Goal: Information Seeking & Learning: Learn about a topic

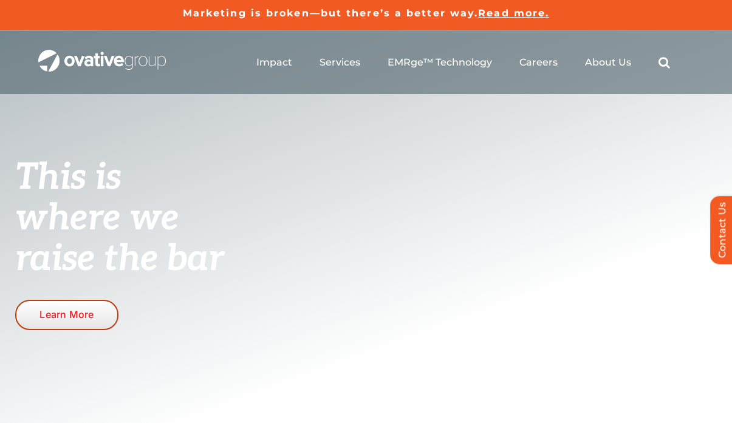
click at [80, 311] on span "Learn More" at bounding box center [66, 315] width 54 height 12
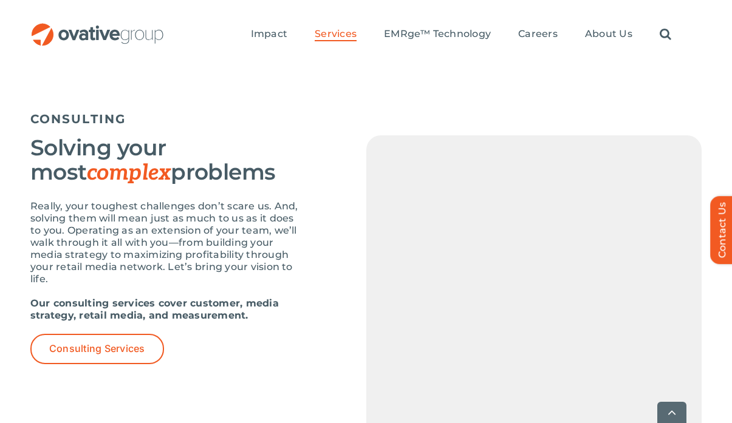
scroll to position [2571, 0]
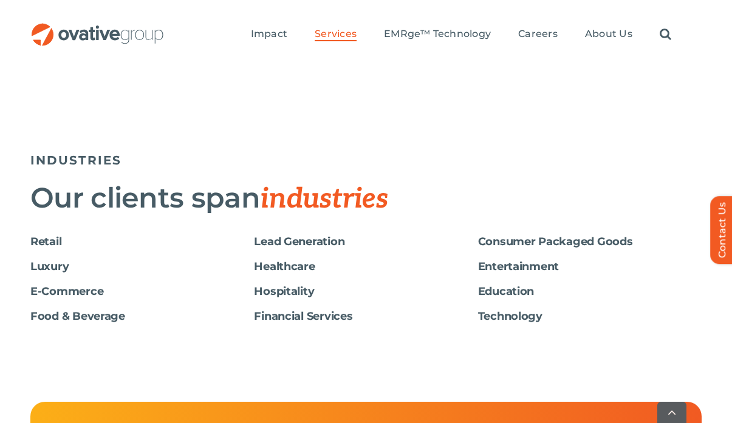
click at [45, 236] on h6 "Retail" at bounding box center [142, 242] width 224 height 13
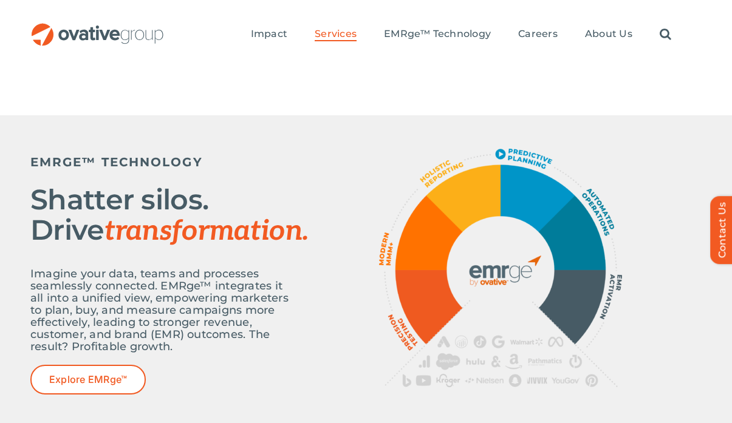
scroll to position [402, 0]
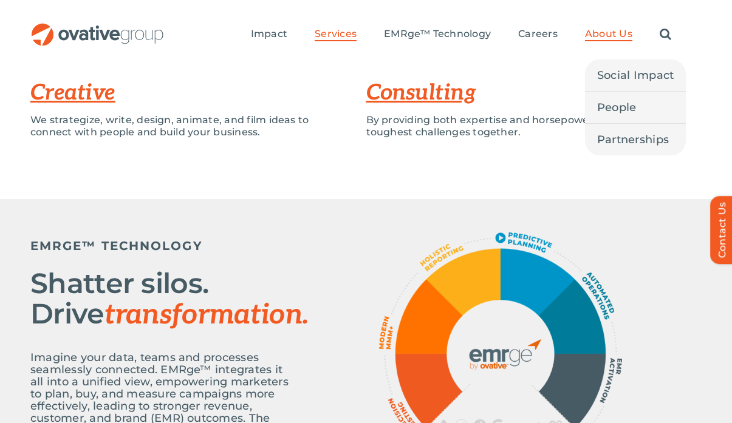
click at [614, 35] on span "About Us" at bounding box center [608, 34] width 47 height 12
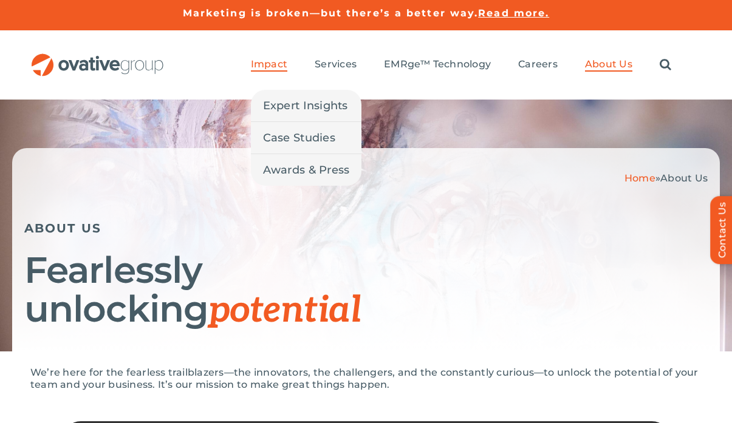
click at [270, 62] on span "Impact" at bounding box center [269, 64] width 36 height 12
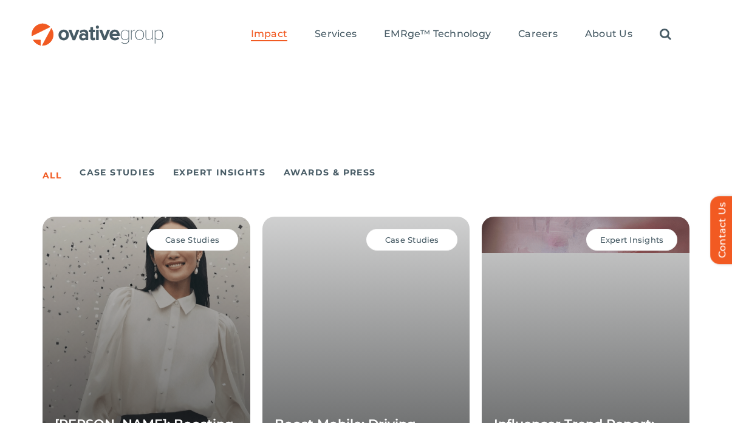
scroll to position [896, 0]
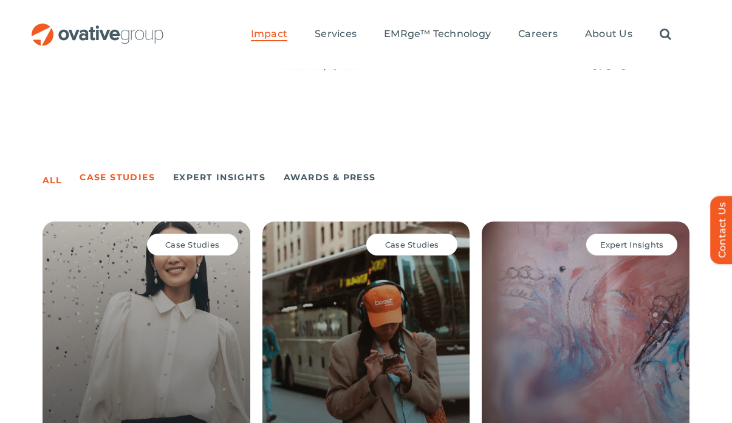
click at [123, 177] on link "Case Studies" at bounding box center [117, 177] width 75 height 17
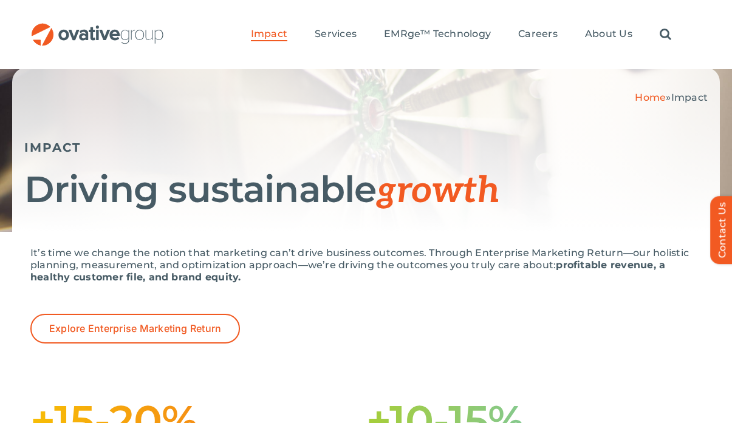
scroll to position [0, 0]
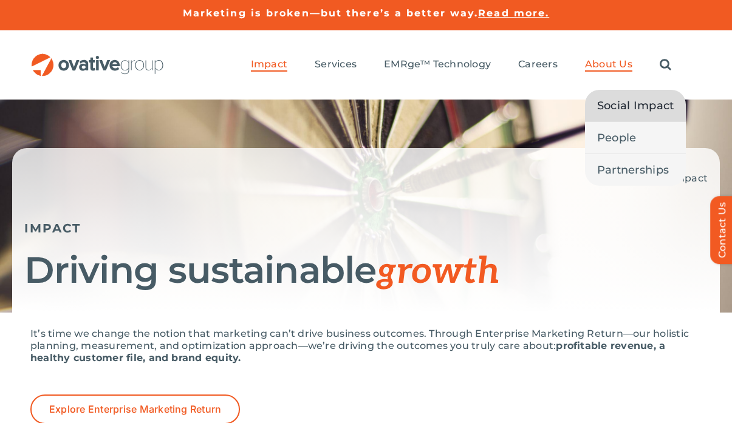
click at [619, 103] on span "Social Impact" at bounding box center [635, 105] width 77 height 17
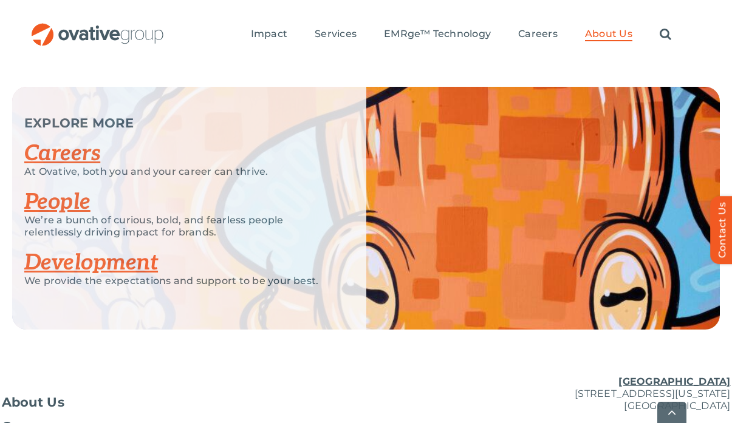
scroll to position [2871, 0]
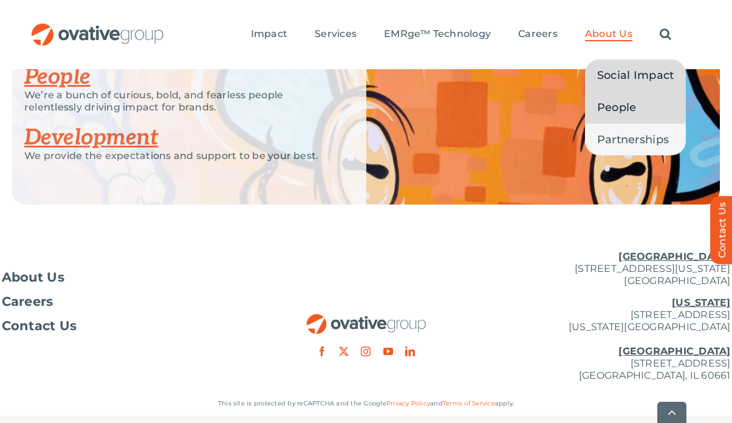
click at [617, 99] on span "People" at bounding box center [616, 107] width 39 height 17
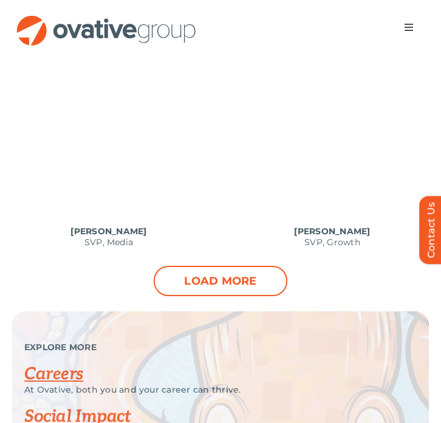
scroll to position [1425, 0]
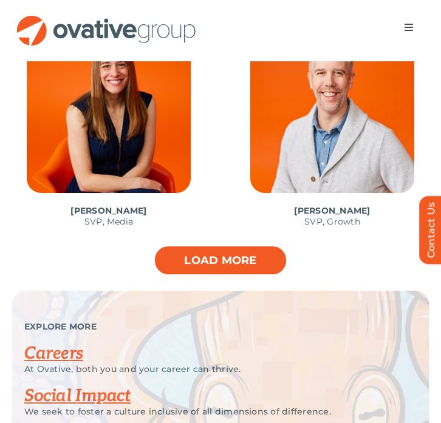
click at [200, 267] on link "Load more" at bounding box center [221, 260] width 134 height 30
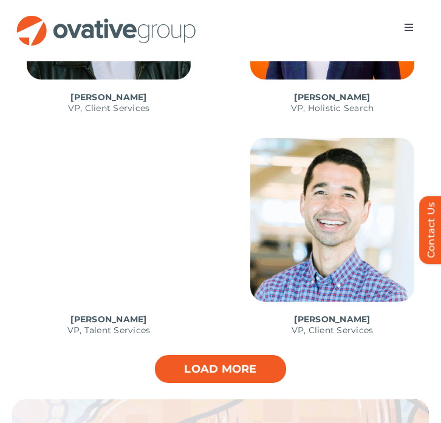
scroll to position [2226, 0]
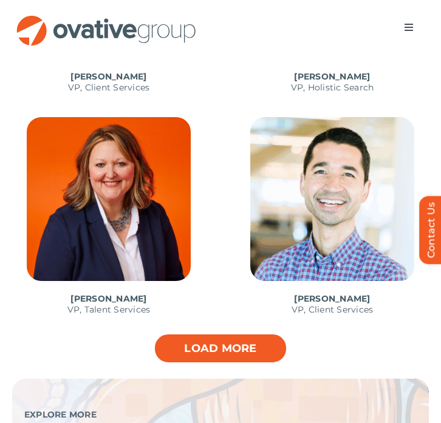
click at [208, 357] on link "Load more" at bounding box center [221, 348] width 134 height 30
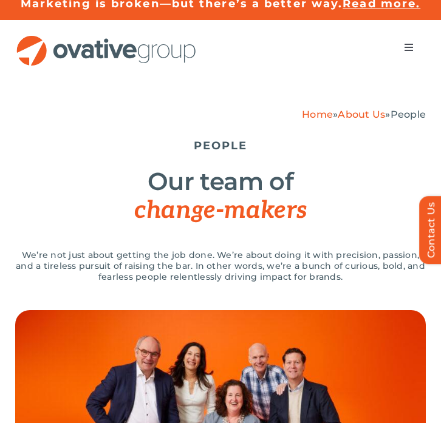
scroll to position [0, 0]
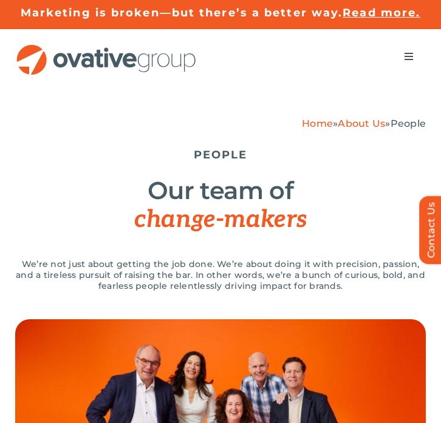
click at [405, 58] on span "Menu" at bounding box center [409, 57] width 10 height 10
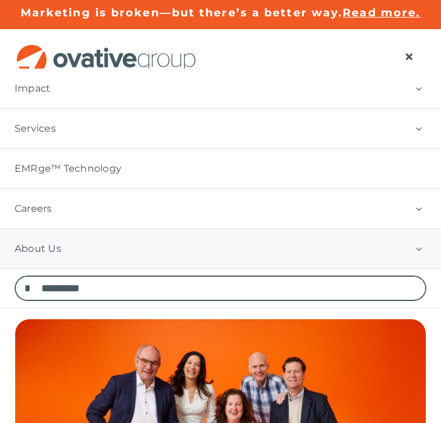
click at [356, 258] on link "About Us" at bounding box center [220, 248] width 441 height 39
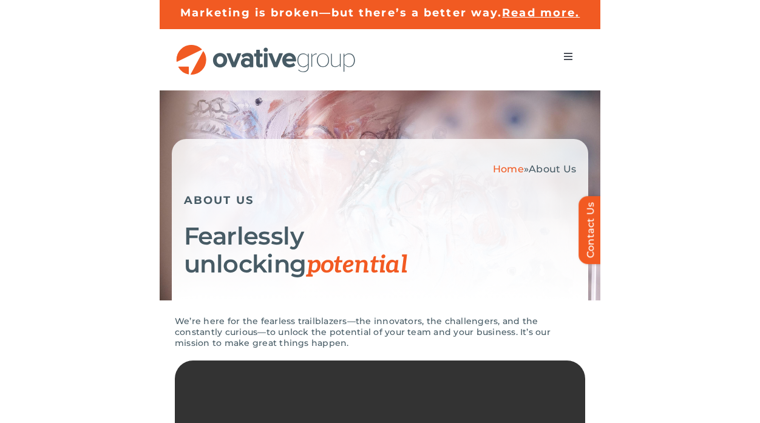
scroll to position [43, 0]
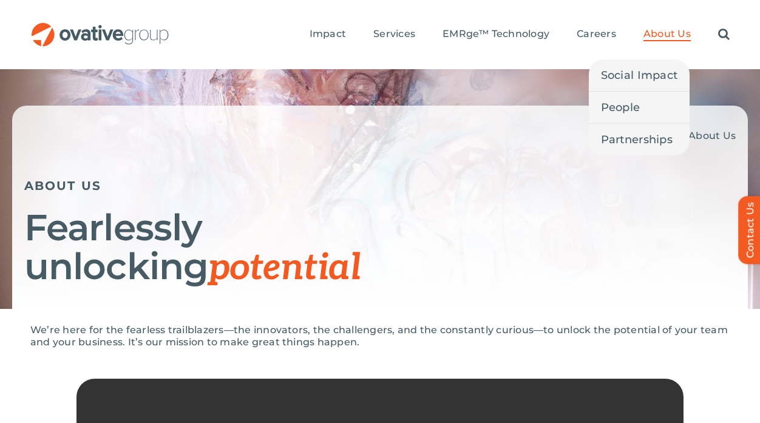
click at [440, 35] on span "About Us" at bounding box center [667, 34] width 47 height 12
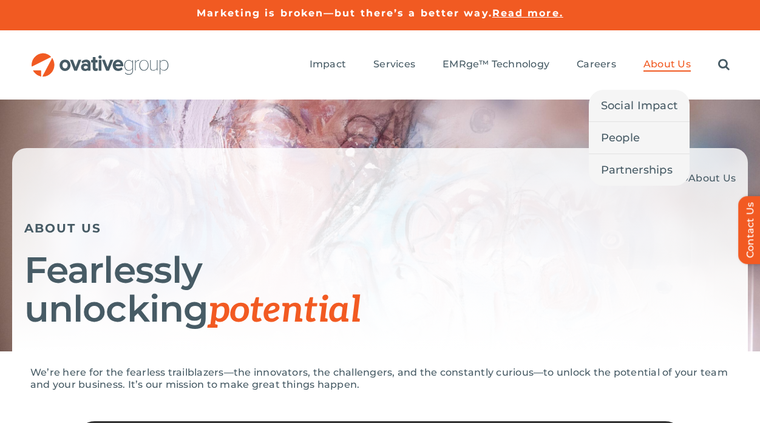
click at [674, 69] on span "About Us" at bounding box center [667, 64] width 47 height 12
click at [649, 165] on span "Partnerships" at bounding box center [637, 170] width 72 height 17
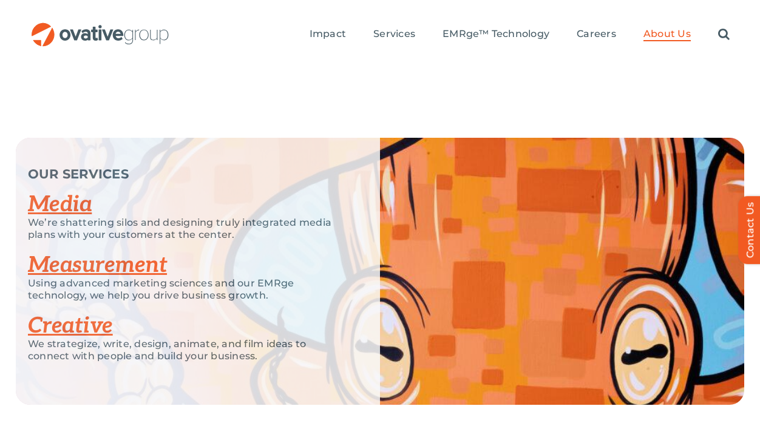
scroll to position [3121, 0]
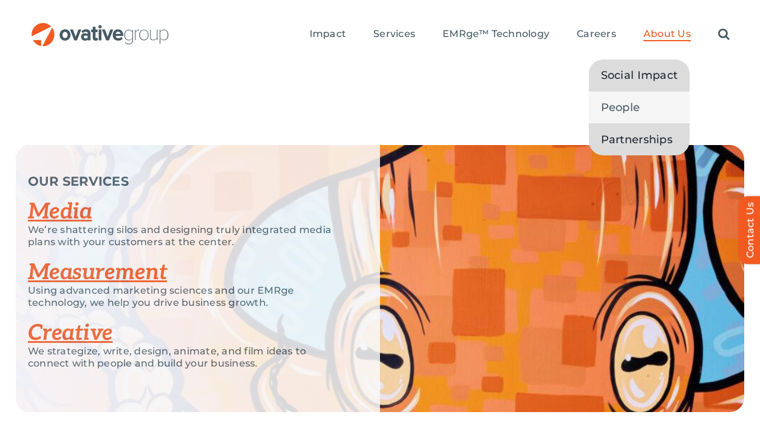
click at [654, 75] on span "Social Impact" at bounding box center [639, 75] width 77 height 17
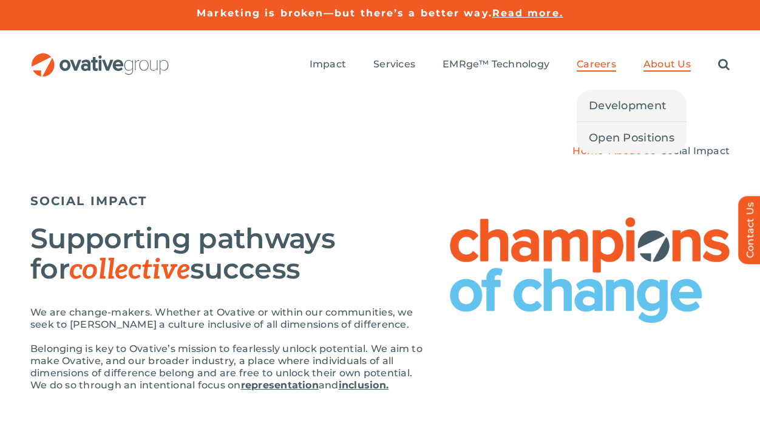
click at [591, 58] on span "Careers" at bounding box center [596, 64] width 39 height 12
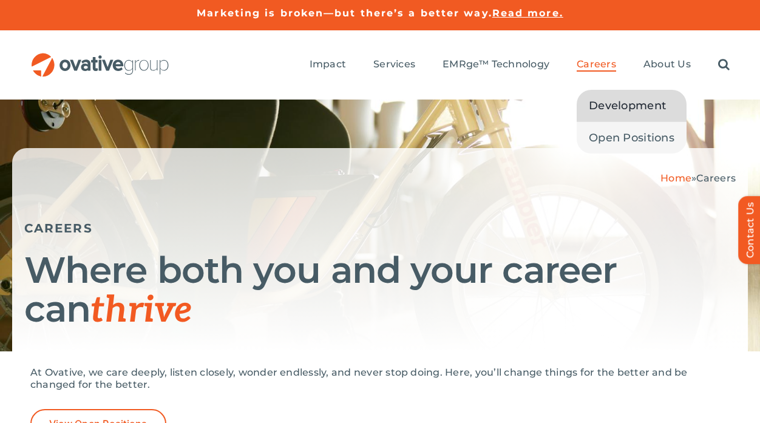
click at [607, 95] on link "Development" at bounding box center [632, 106] width 110 height 32
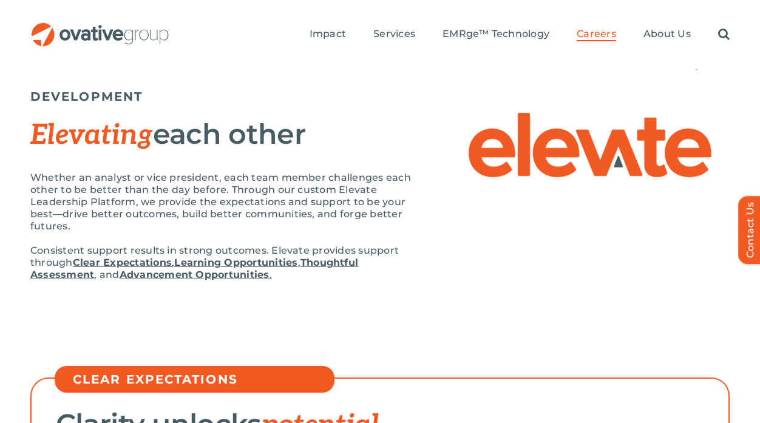
scroll to position [85, 0]
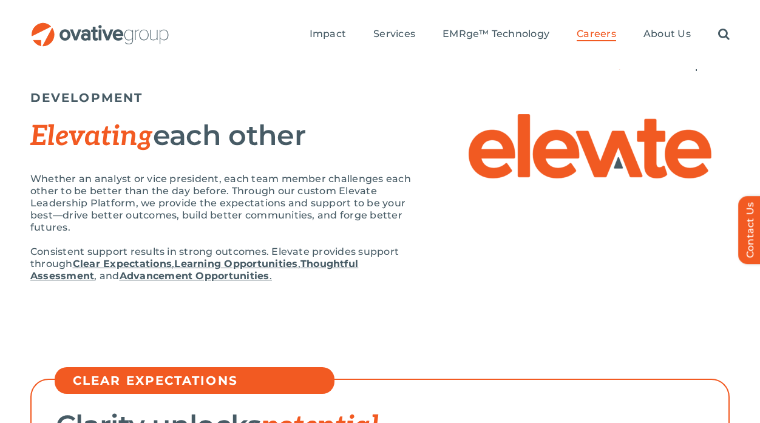
click at [324, 264] on link "Thoughtful Assessment" at bounding box center [194, 270] width 328 height 24
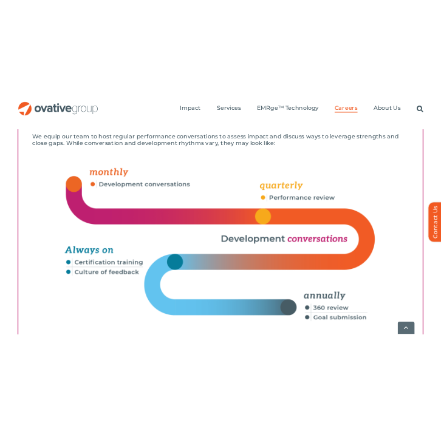
scroll to position [85, 0]
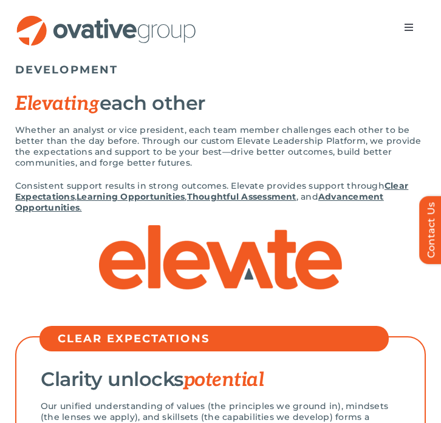
click at [395, 185] on link "Clear Expectations" at bounding box center [211, 191] width 393 height 22
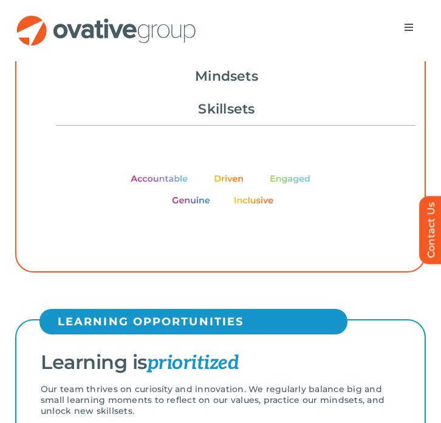
scroll to position [477, 0]
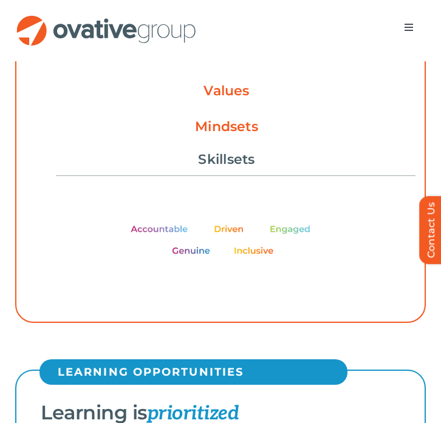
click at [230, 131] on link "Mindsets" at bounding box center [226, 127] width 63 height 21
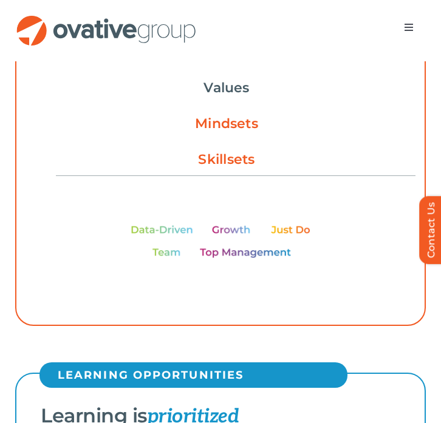
click at [227, 165] on link "Skillsets" at bounding box center [226, 159] width 56 height 21
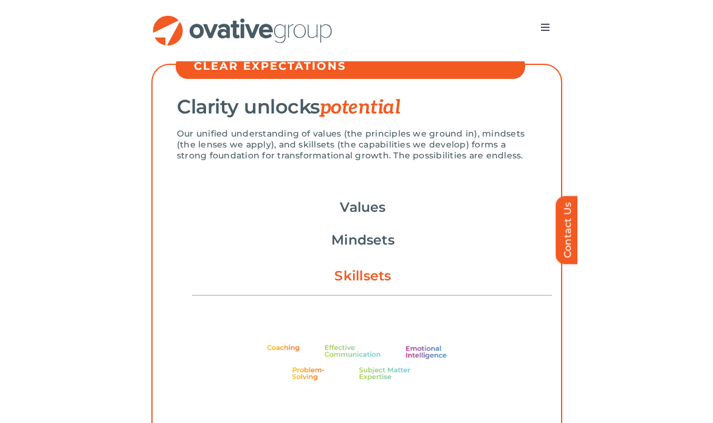
scroll to position [0, 0]
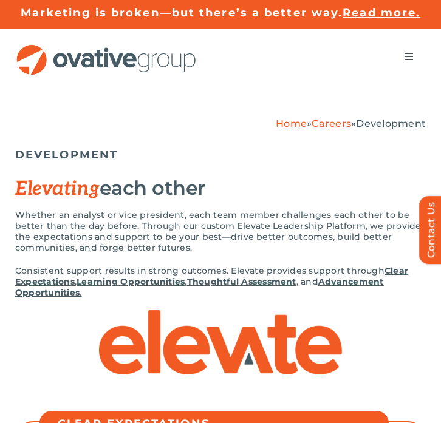
click at [416, 58] on button "Toggle Navigation" at bounding box center [409, 56] width 34 height 24
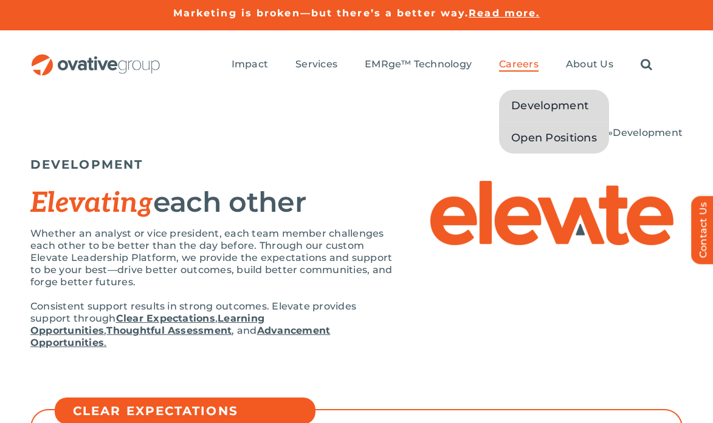
click at [539, 139] on span "Open Positions" at bounding box center [554, 137] width 86 height 17
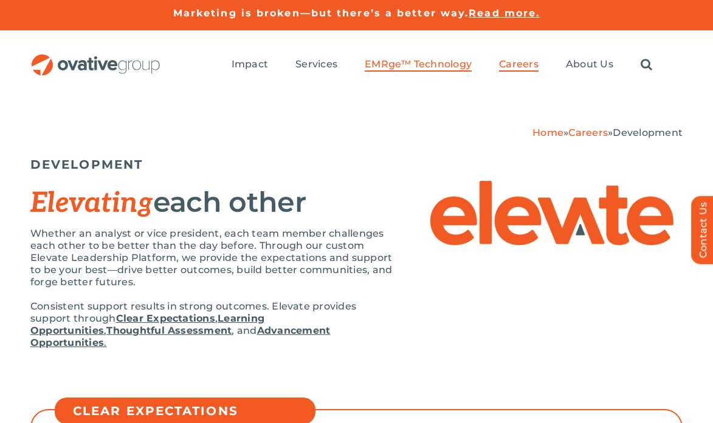
click at [449, 68] on span "EMRge™ Technology" at bounding box center [417, 64] width 107 height 12
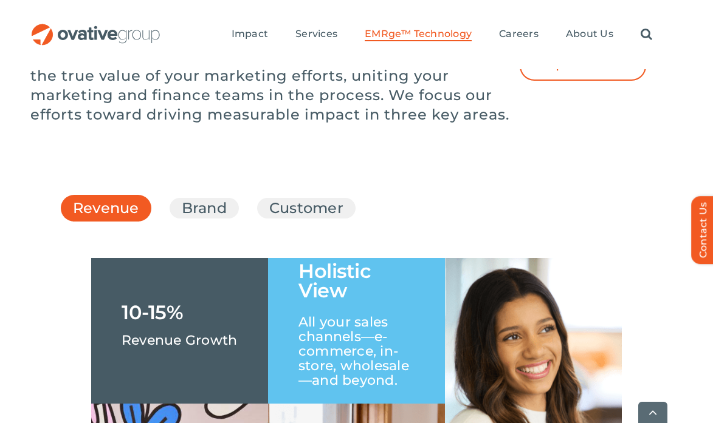
scroll to position [1707, 0]
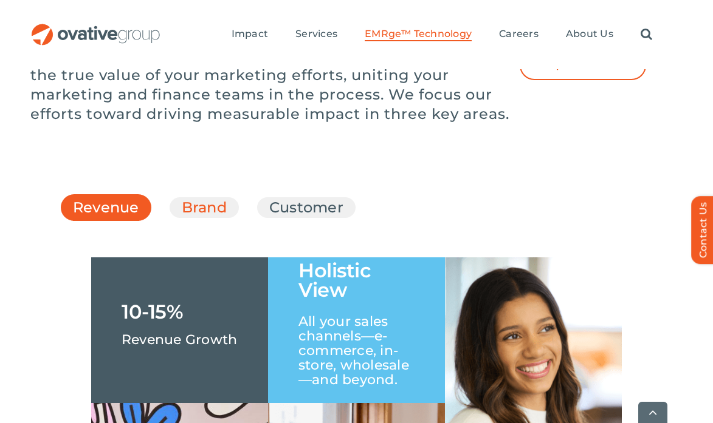
click at [222, 218] on link "Brand" at bounding box center [204, 207] width 45 height 21
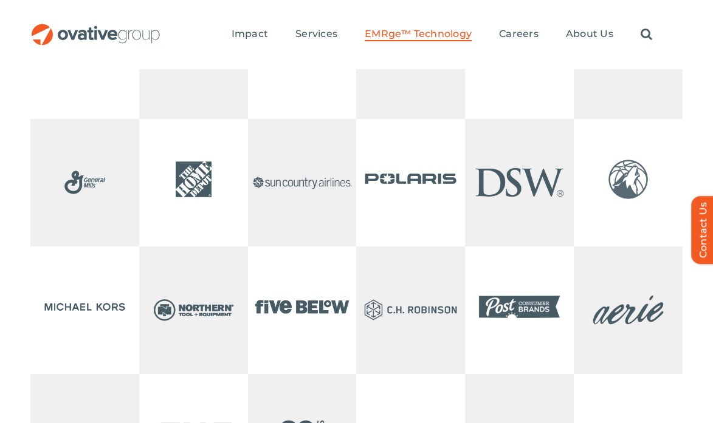
scroll to position [2250, 0]
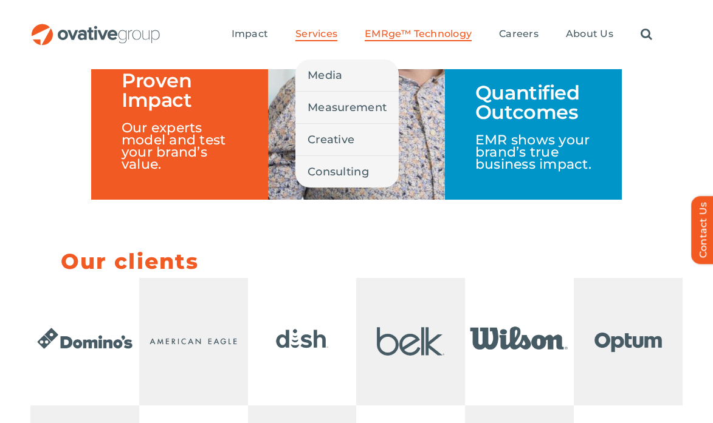
click at [315, 35] on span "Services" at bounding box center [316, 34] width 42 height 12
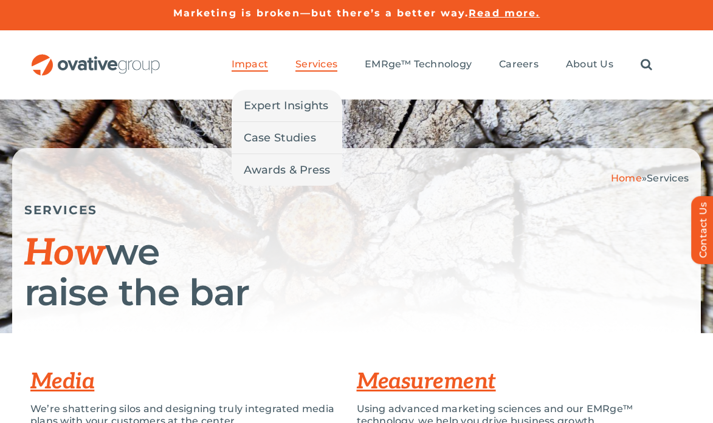
click at [259, 64] on span "Impact" at bounding box center [249, 64] width 36 height 12
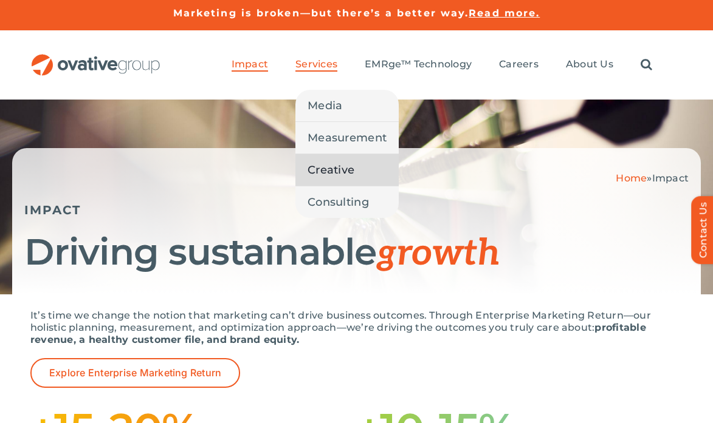
click at [338, 172] on span "Creative" at bounding box center [330, 170] width 47 height 17
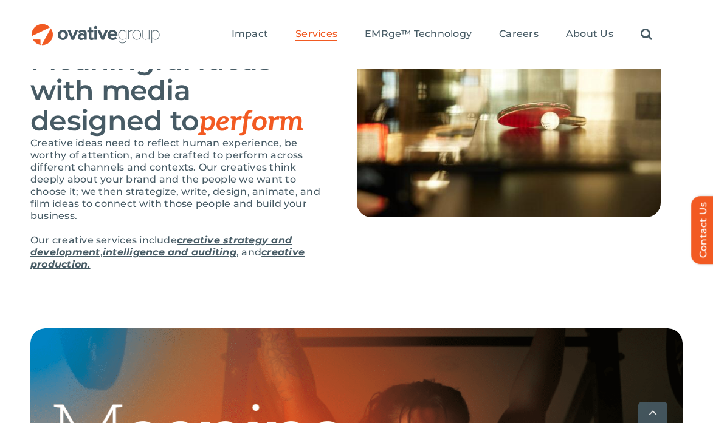
scroll to position [151, 0]
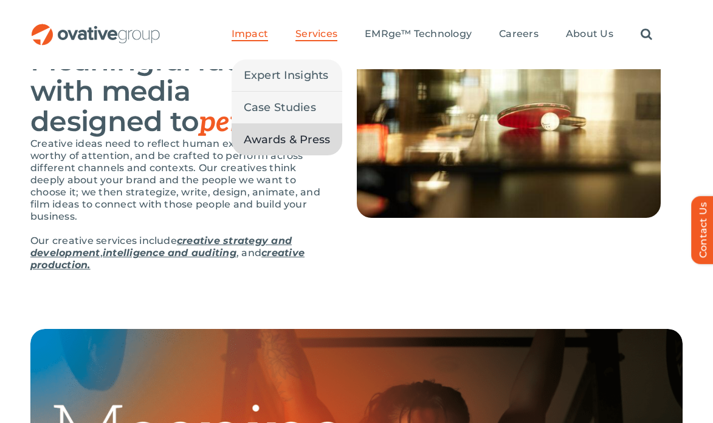
click at [282, 133] on span "Awards & Press" at bounding box center [287, 139] width 87 height 17
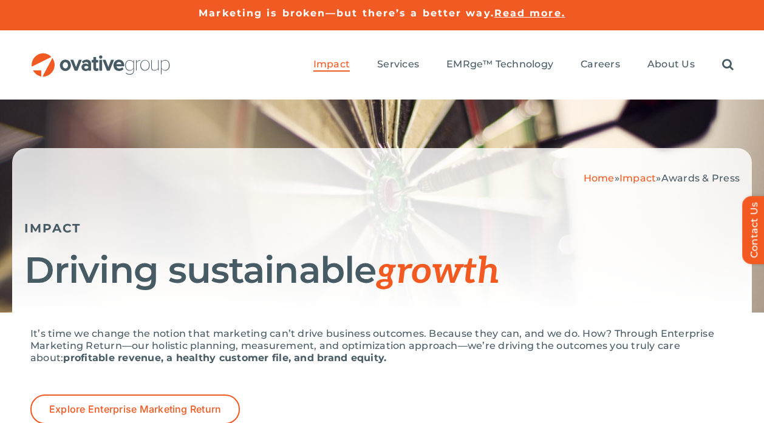
click at [367, 186] on div "Home » Impact » Awards & Press IMPACT Driving sustainable growth" at bounding box center [382, 230] width 740 height 165
